Goal: Entertainment & Leisure: Consume media (video, audio)

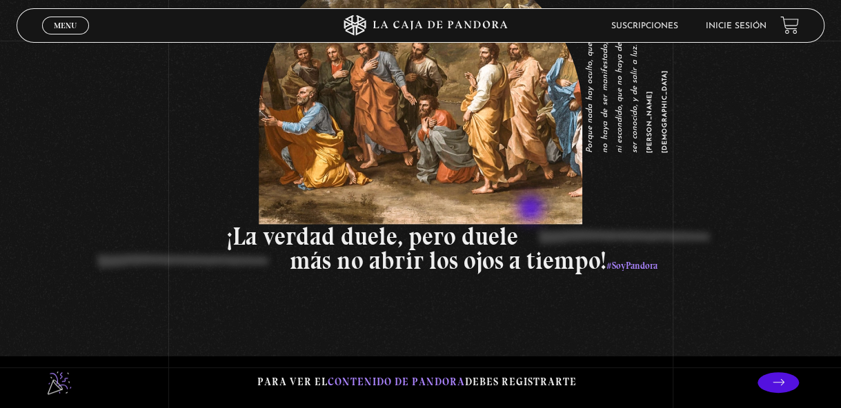
scroll to position [1862, 0]
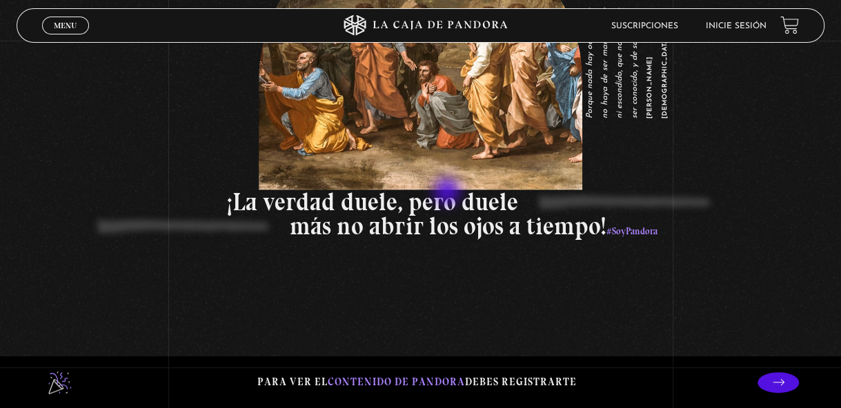
click at [448, 215] on p "más no abrir los ojos a tiempo! #SoyPandora" at bounding box center [253, 229] width 807 height 29
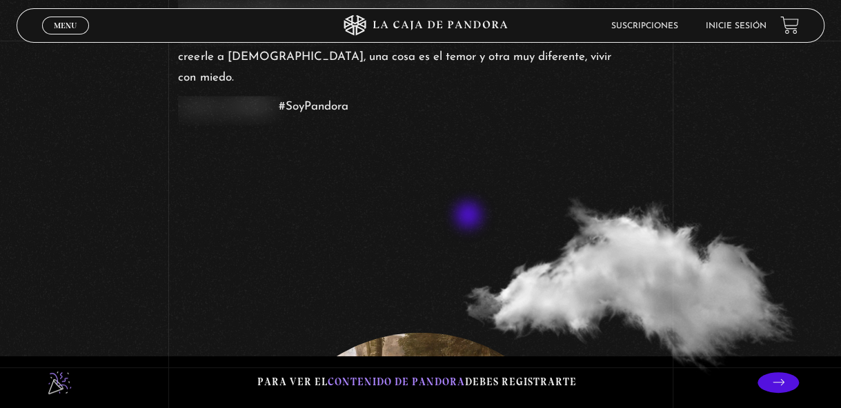
scroll to position [1793, 0]
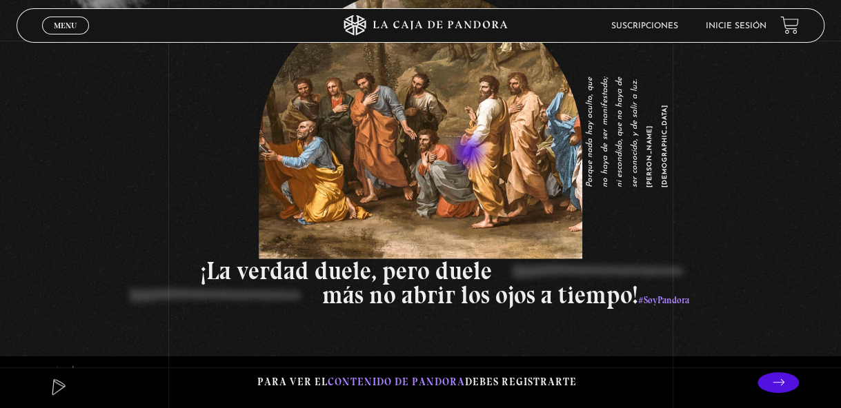
click at [470, 154] on figure "Porque nada hay oculto, que no haya de ser manifestado; ni escondido, que no ha…" at bounding box center [420, 124] width 323 height 272
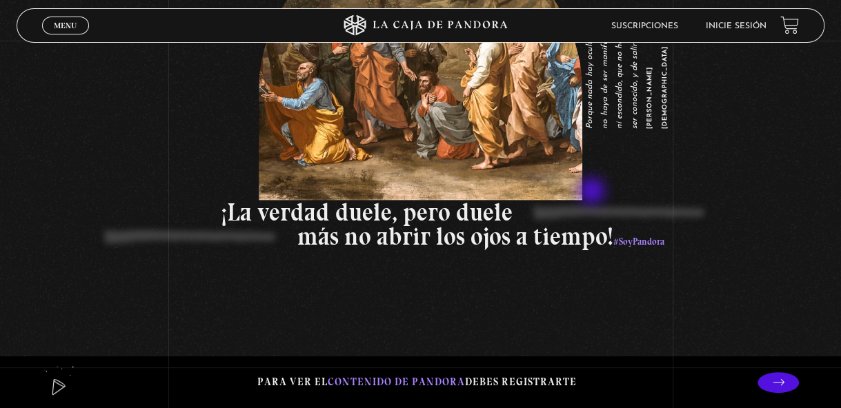
scroll to position [1831, 0]
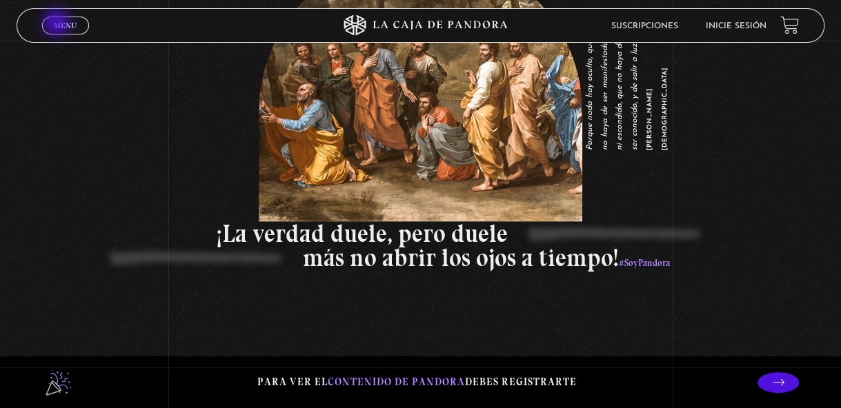
drag, startPoint x: 58, startPoint y: 24, endPoint x: 66, endPoint y: 29, distance: 9.6
click at [58, 24] on span "Menu" at bounding box center [65, 25] width 23 height 8
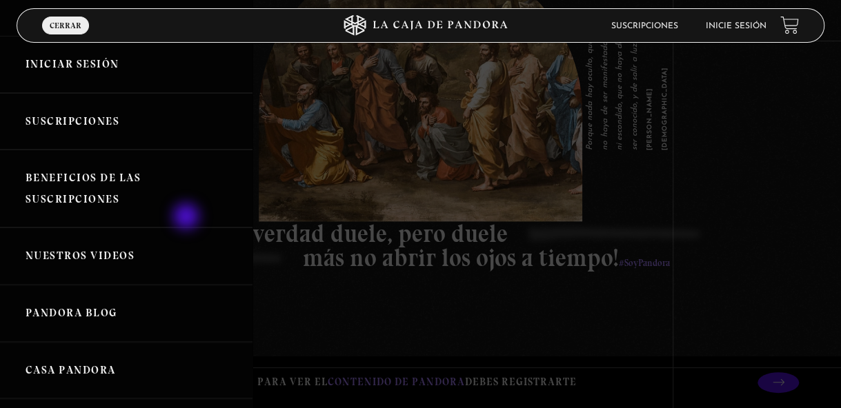
scroll to position [69, 0]
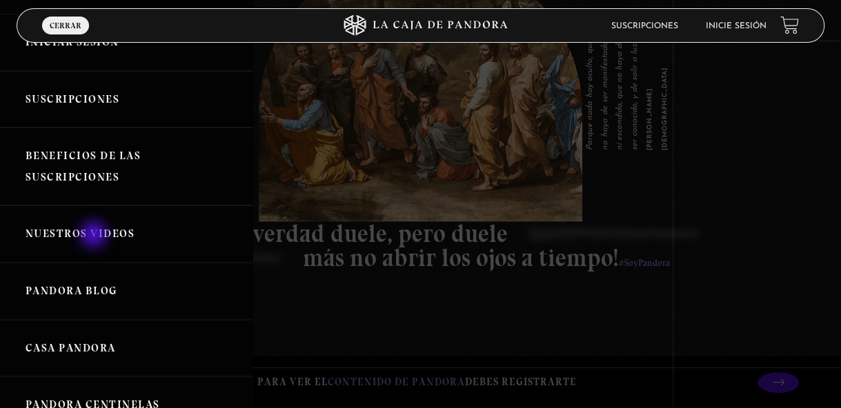
click at [95, 236] on link "Nuestros Videos" at bounding box center [126, 234] width 252 height 57
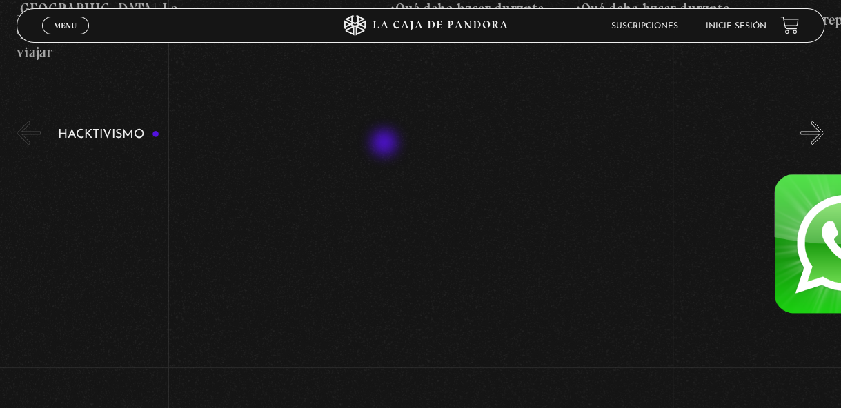
scroll to position [3380, 0]
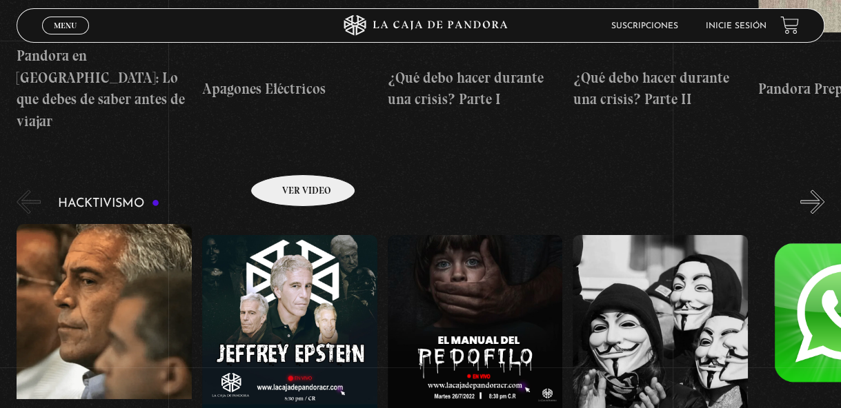
click at [285, 235] on figure at bounding box center [289, 359] width 175 height 248
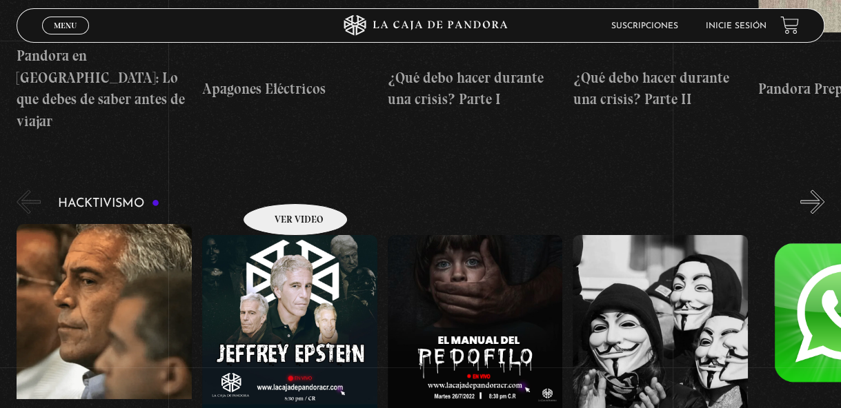
click at [277, 235] on figure at bounding box center [289, 359] width 175 height 248
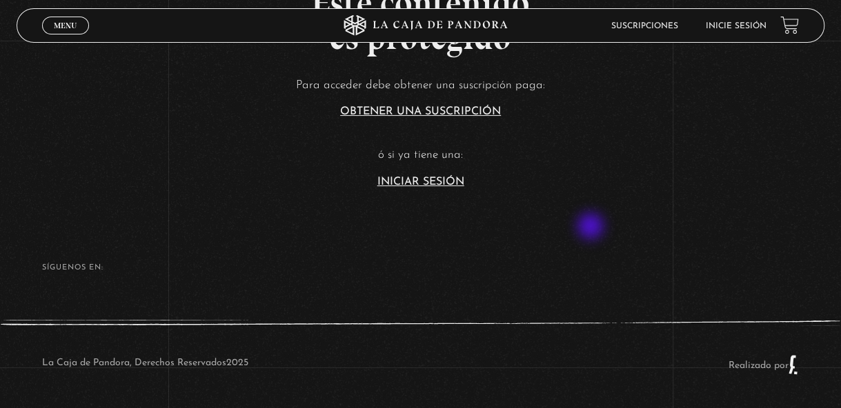
scroll to position [112, 0]
